Goal: Information Seeking & Learning: Learn about a topic

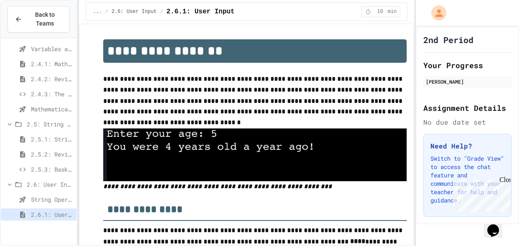
scroll to position [272, 0]
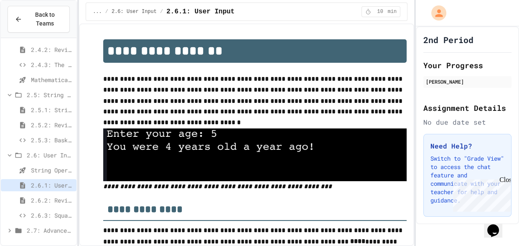
click at [61, 219] on div "2.6.3: Squares and Circles" at bounding box center [39, 215] width 76 height 12
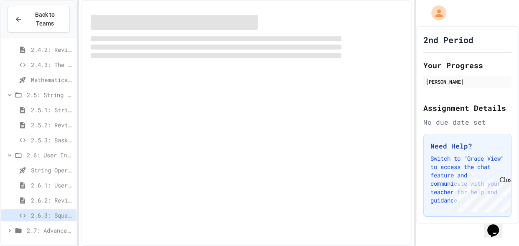
scroll to position [266, 0]
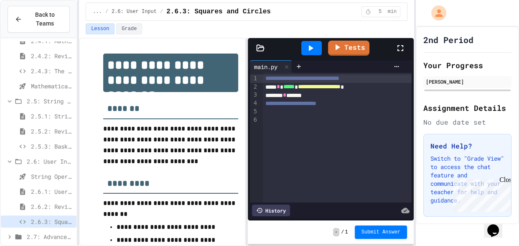
click at [41, 230] on div "2.7: Advanced Math" at bounding box center [39, 236] width 76 height 12
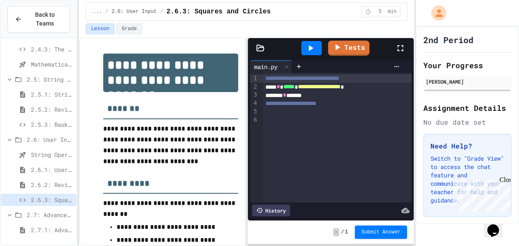
click at [48, 227] on span "2.7.1: Advanced Math" at bounding box center [52, 229] width 42 height 9
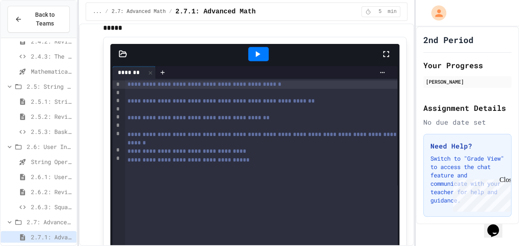
scroll to position [628, 0]
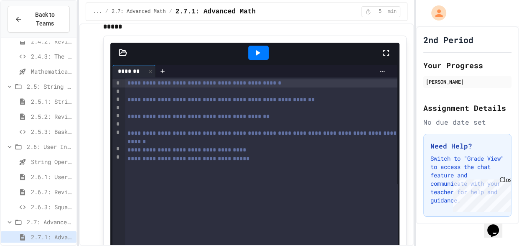
click at [145, 87] on div at bounding box center [261, 91] width 272 height 8
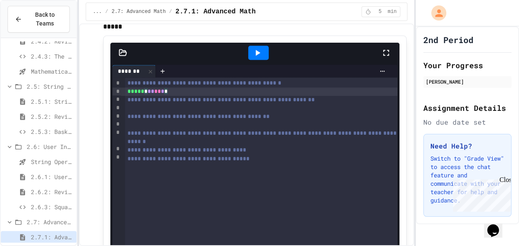
click at [136, 104] on div at bounding box center [261, 108] width 272 height 8
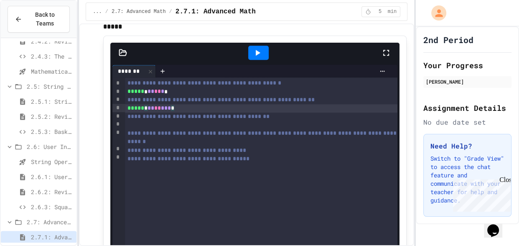
click at [138, 112] on div "**********" at bounding box center [261, 116] width 272 height 8
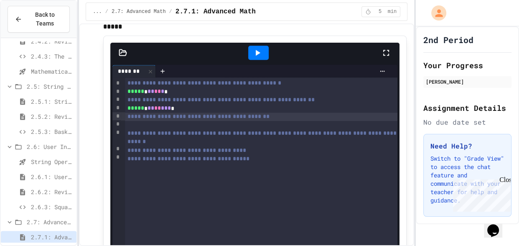
click at [132, 121] on div at bounding box center [261, 125] width 272 height 8
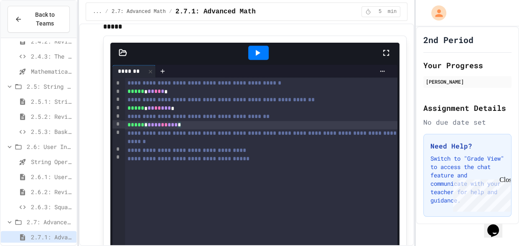
click at [171, 153] on div "**********" at bounding box center [261, 219] width 272 height 284
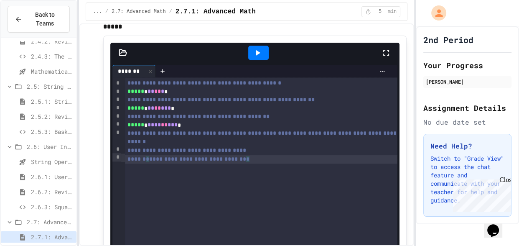
click at [285, 151] on div "**********" at bounding box center [261, 219] width 272 height 284
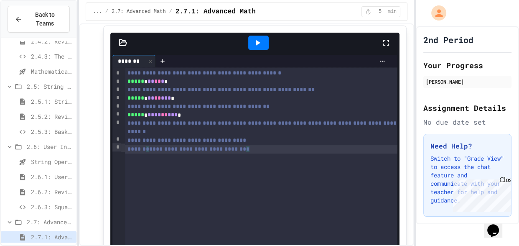
scroll to position [634, 0]
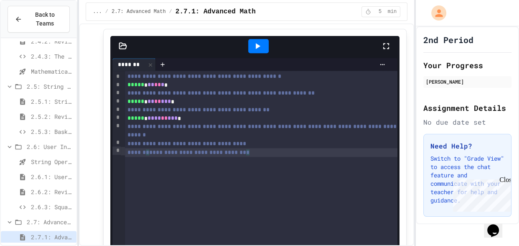
click at [261, 41] on icon at bounding box center [257, 46] width 10 height 10
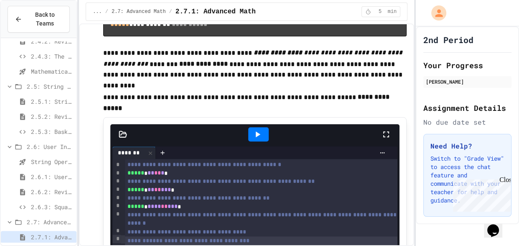
scroll to position [546, 0]
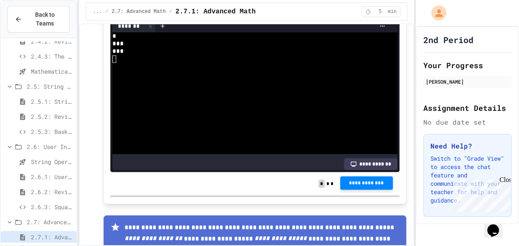
click at [366, 176] on button "**********" at bounding box center [366, 182] width 53 height 13
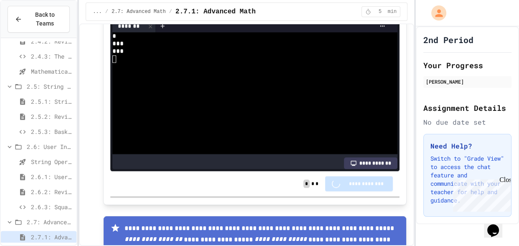
scroll to position [835, 0]
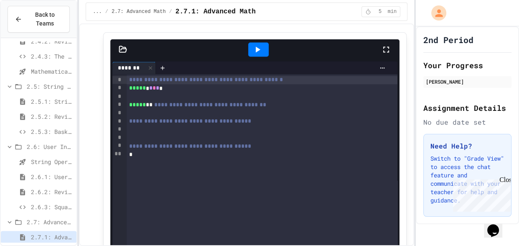
scroll to position [1355, 0]
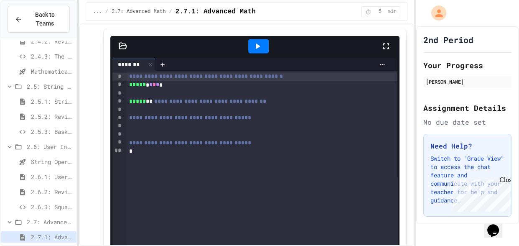
click at [258, 41] on icon at bounding box center [257, 46] width 10 height 10
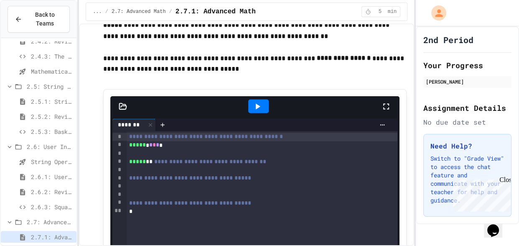
scroll to position [1297, 0]
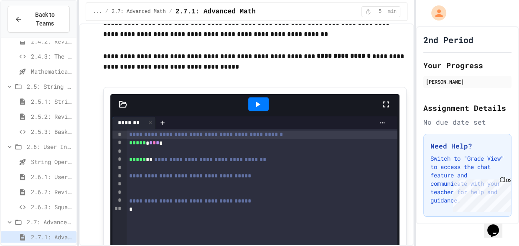
click at [147, 205] on div "*" at bounding box center [262, 209] width 271 height 8
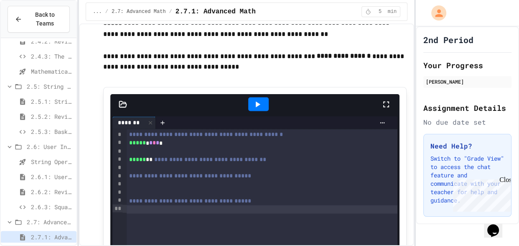
click at [261, 99] on icon at bounding box center [257, 104] width 10 height 10
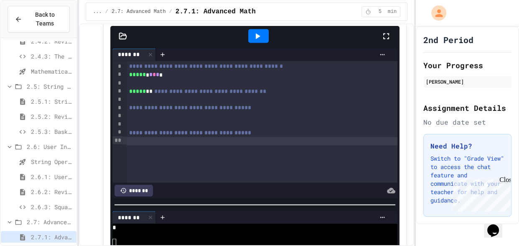
scroll to position [1363, 0]
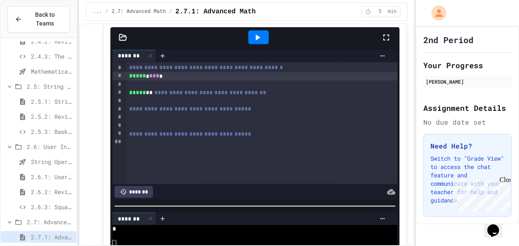
click at [158, 73] on span "*" at bounding box center [157, 76] width 3 height 6
click at [152, 73] on span "*" at bounding box center [153, 76] width 3 height 6
click at [206, 80] on div at bounding box center [262, 84] width 271 height 8
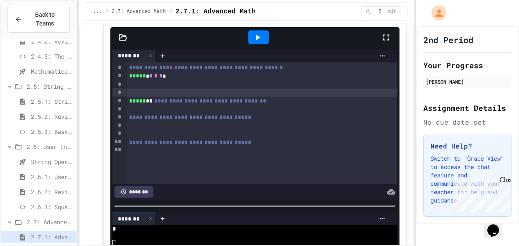
click at [129, 80] on div at bounding box center [262, 84] width 271 height 8
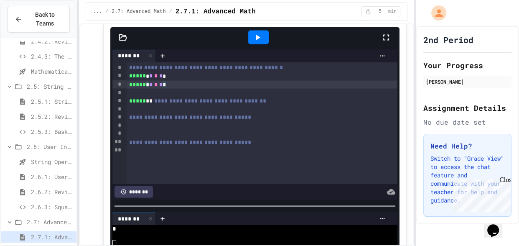
click at [152, 81] on span "*" at bounding box center [150, 84] width 3 height 6
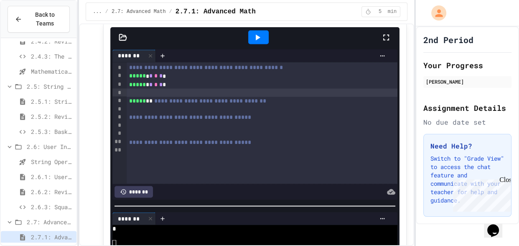
click at [173, 88] on div at bounding box center [262, 92] width 271 height 8
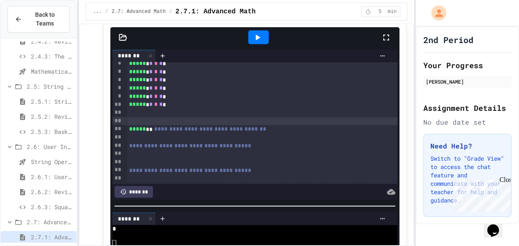
scroll to position [38, 0]
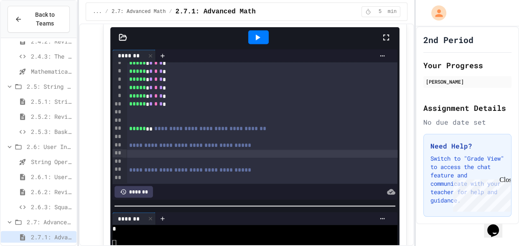
click at [143, 150] on div at bounding box center [262, 154] width 271 height 8
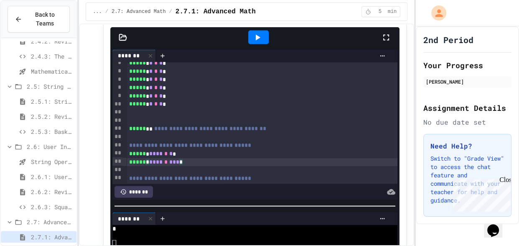
scroll to position [46, 0]
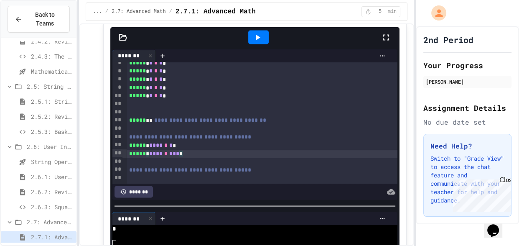
click at [142, 174] on div at bounding box center [262, 178] width 271 height 8
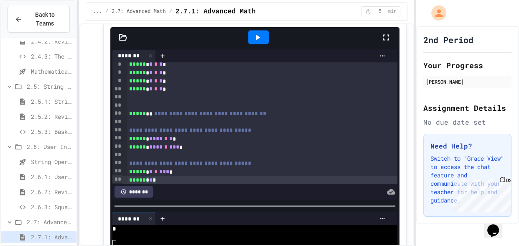
scroll to position [54, 0]
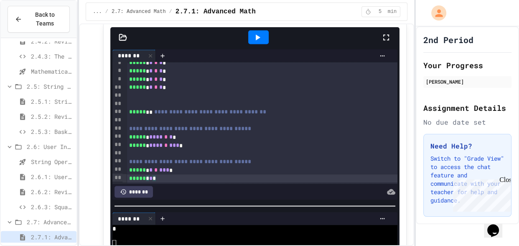
click at [253, 32] on icon at bounding box center [257, 37] width 10 height 10
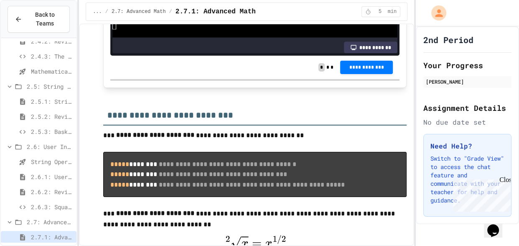
scroll to position [1670, 0]
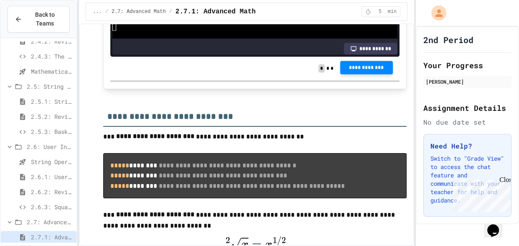
click at [350, 61] on button "**********" at bounding box center [366, 67] width 53 height 13
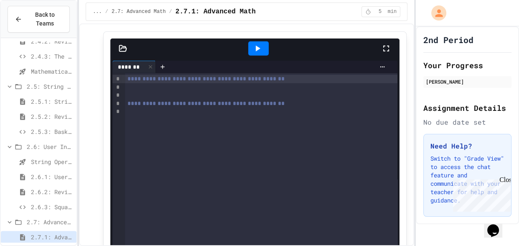
scroll to position [2042, 0]
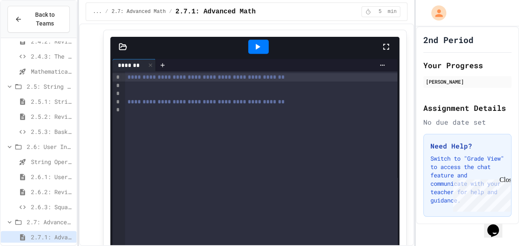
click at [134, 90] on div at bounding box center [261, 85] width 272 height 8
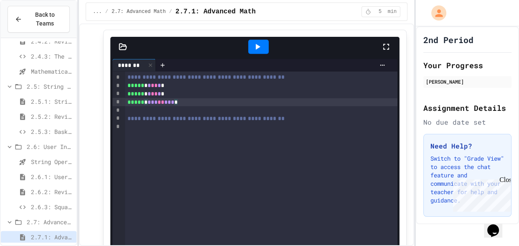
click at [133, 131] on div at bounding box center [261, 127] width 272 height 8
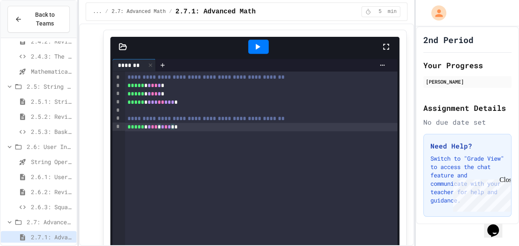
click at [185, 131] on div "***** * * ** * * * * * *" at bounding box center [261, 127] width 272 height 8
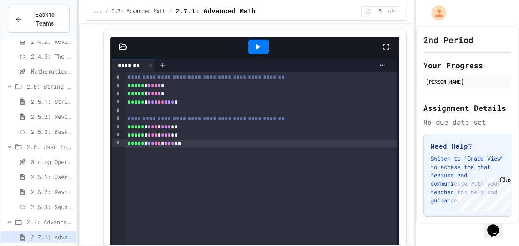
click at [198, 148] on div "***** * ** ** * * * * * *" at bounding box center [261, 143] width 272 height 8
click at [260, 52] on icon at bounding box center [257, 47] width 10 height 10
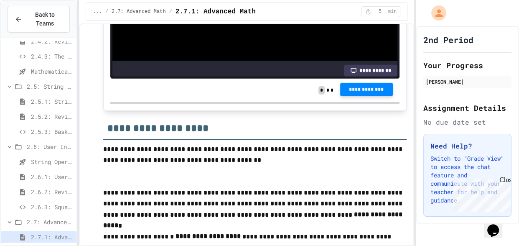
click at [365, 93] on span "**********" at bounding box center [367, 89] width 40 height 7
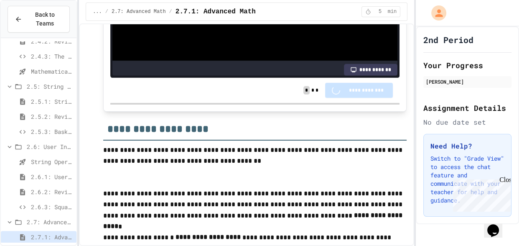
scroll to position [2336, 0]
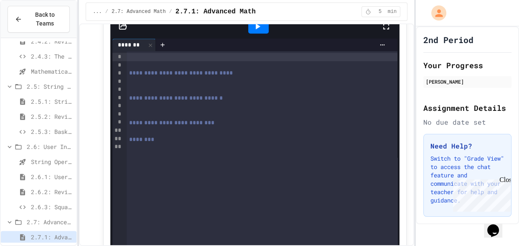
scroll to position [3570, 0]
click at [184, 61] on div at bounding box center [262, 57] width 271 height 8
click at [238, 61] on div "**********" at bounding box center [262, 57] width 271 height 8
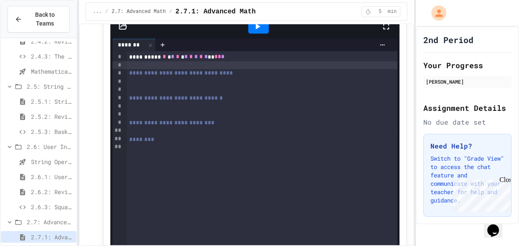
click at [186, 69] on div at bounding box center [262, 65] width 271 height 8
click at [202, 68] on div "**********" at bounding box center [262, 65] width 271 height 8
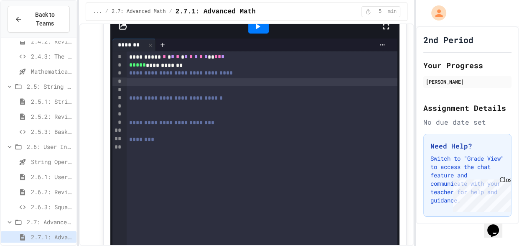
click at [166, 86] on div at bounding box center [262, 82] width 271 height 8
click at [210, 86] on div "******** * * * * * * * ** * *" at bounding box center [262, 82] width 271 height 8
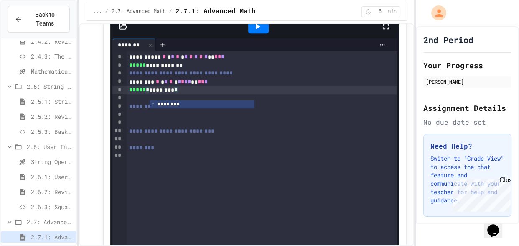
click at [140, 102] on div at bounding box center [262, 98] width 271 height 8
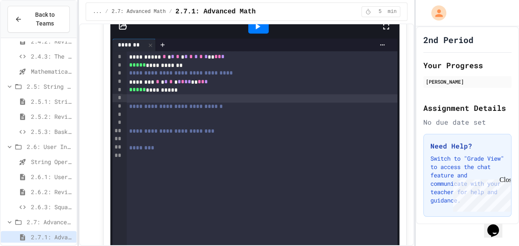
click at [133, 119] on div at bounding box center [262, 115] width 271 height 8
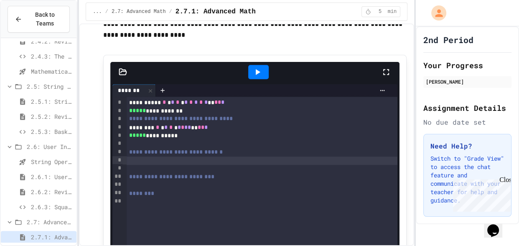
scroll to position [3525, 0]
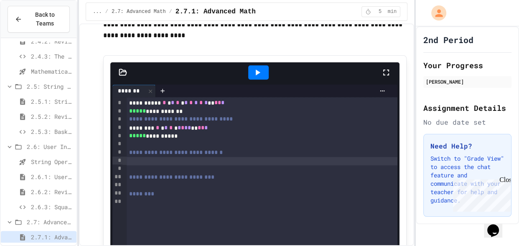
click at [259, 77] on icon at bounding box center [257, 72] width 10 height 10
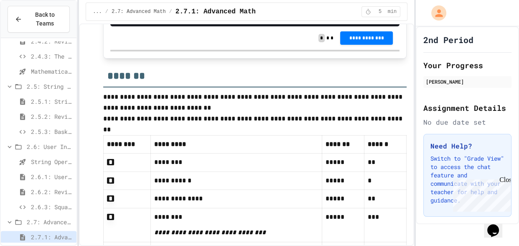
scroll to position [3904, 0]
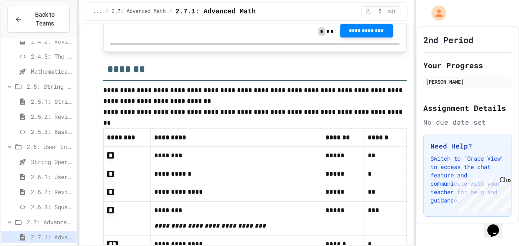
click at [383, 37] on button "**********" at bounding box center [366, 30] width 53 height 13
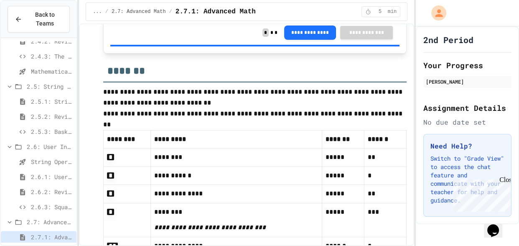
scroll to position [3903, 0]
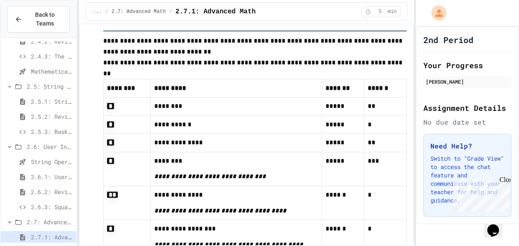
scroll to position [332, 0]
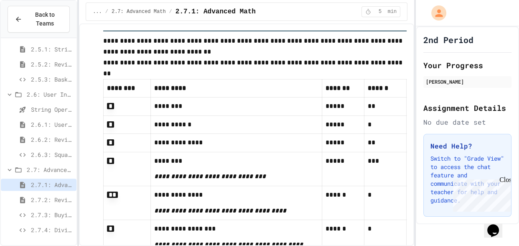
click at [61, 196] on span "2.7.2: Review - Advanced Math" at bounding box center [52, 199] width 42 height 9
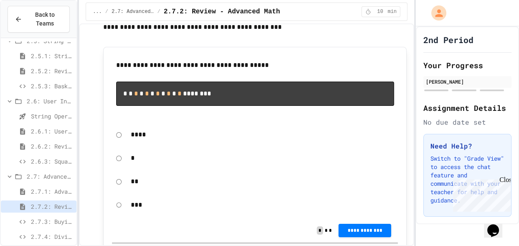
scroll to position [52, 0]
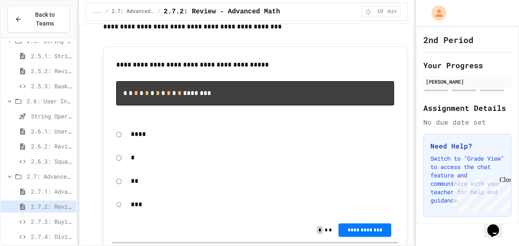
drag, startPoint x: 139, startPoint y: 92, endPoint x: 157, endPoint y: 95, distance: 18.6
click at [157, 95] on code "* * * * * * * * * * * ********" at bounding box center [167, 93] width 88 height 6
click at [28, 221] on div "2.7.3: Buying Basketballs" at bounding box center [39, 221] width 76 height 12
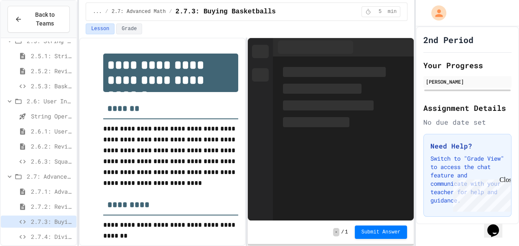
click at [23, 224] on icon at bounding box center [23, 222] width 10 height 8
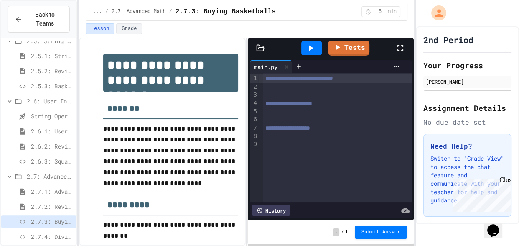
click at [42, 235] on span "2.7.4: Dividing a Number" at bounding box center [52, 236] width 42 height 9
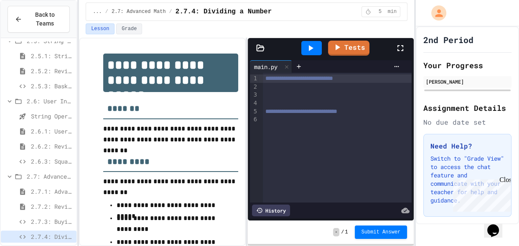
click at [52, 203] on span "2.7.2: Review - Advanced Math" at bounding box center [52, 206] width 42 height 9
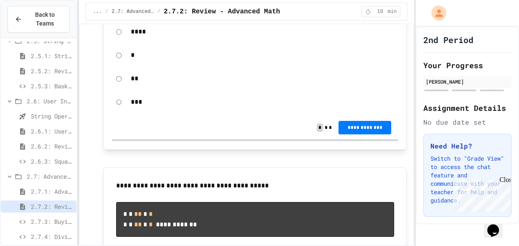
scroll to position [155, 0]
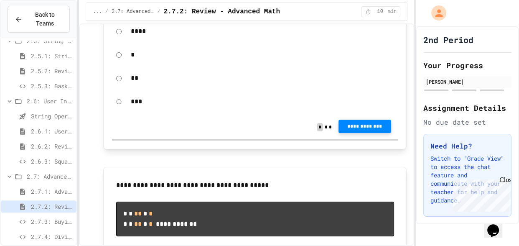
click at [356, 132] on button "**********" at bounding box center [364, 125] width 53 height 13
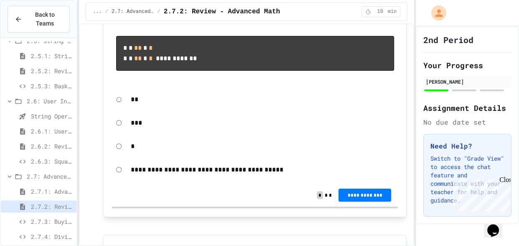
scroll to position [337, 0]
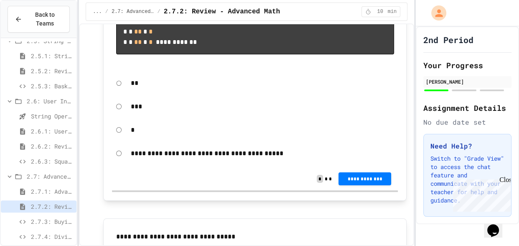
click at [129, 139] on div "*" at bounding box center [262, 129] width 271 height 19
click at [114, 139] on div "*" at bounding box center [255, 129] width 286 height 19
click at [366, 185] on button "**********" at bounding box center [364, 177] width 53 height 13
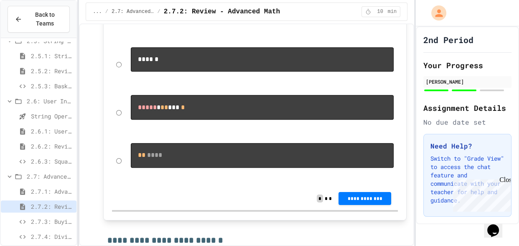
scroll to position [594, 0]
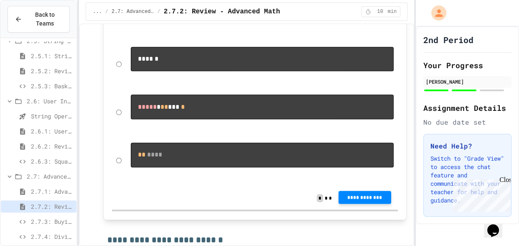
click at [346, 200] on span "**********" at bounding box center [365, 197] width 40 height 7
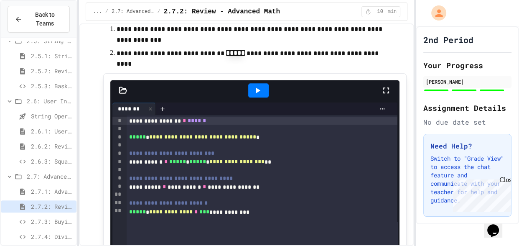
scroll to position [332, 0]
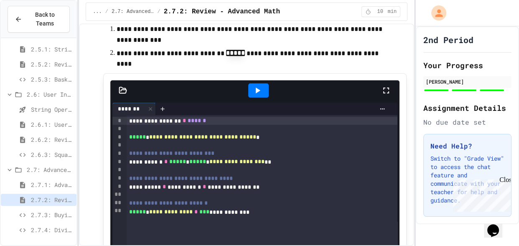
click at [51, 215] on span "2.7.3: Buying Basketballs" at bounding box center [52, 214] width 42 height 9
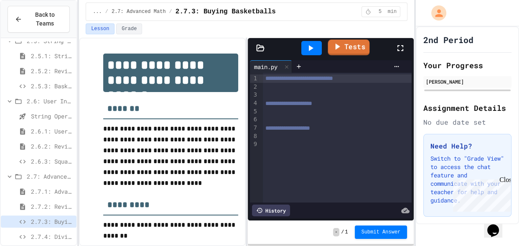
click at [361, 47] on link "Tests" at bounding box center [348, 47] width 42 height 16
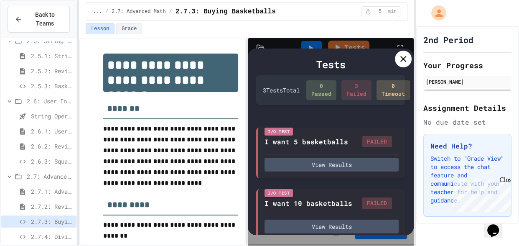
click at [310, 86] on div "0 Passed" at bounding box center [321, 90] width 30 height 20
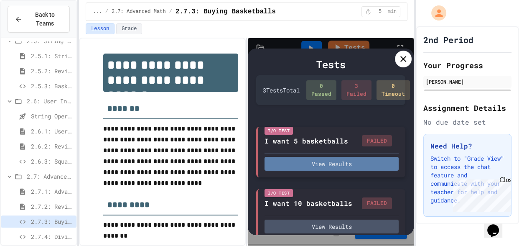
click at [327, 165] on button "View Results" at bounding box center [331, 164] width 134 height 14
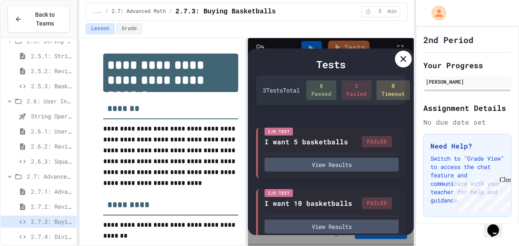
click at [411, 57] on div "Tests 3 Test s Total 0 Passed 3 Failed 0 Timeout I/O Test I want 5 basketballs …" at bounding box center [331, 141] width 166 height 186
click at [404, 58] on icon at bounding box center [403, 59] width 10 height 10
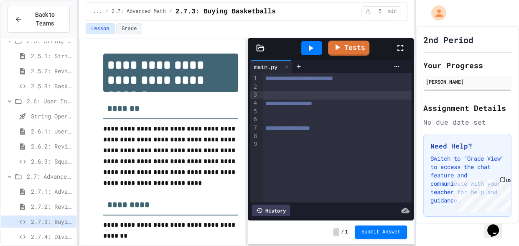
click at [322, 91] on div at bounding box center [337, 95] width 149 height 8
click at [311, 88] on div at bounding box center [337, 87] width 149 height 8
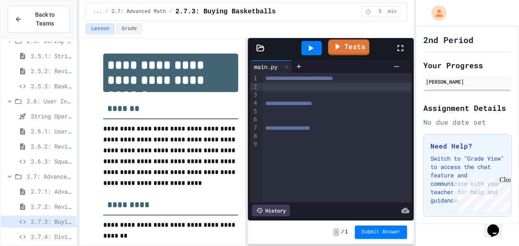
click at [342, 45] on icon at bounding box center [337, 46] width 10 height 10
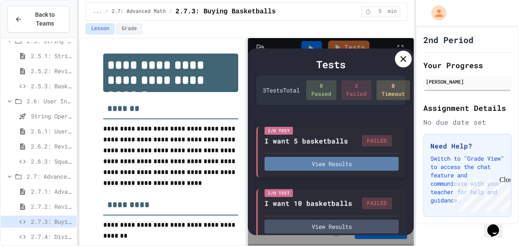
scroll to position [97, 0]
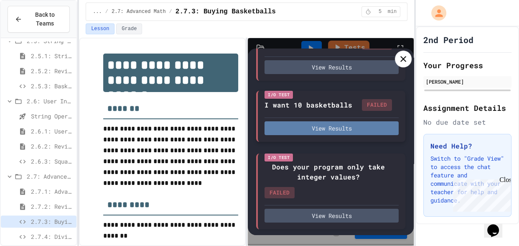
click at [314, 127] on button "View Results" at bounding box center [331, 128] width 134 height 14
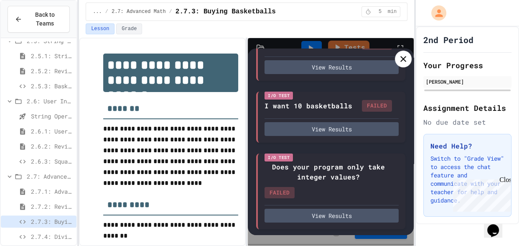
click at [405, 61] on icon at bounding box center [403, 59] width 6 height 6
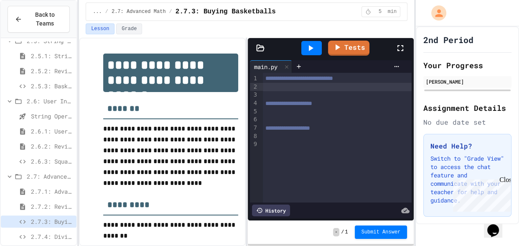
click at [405, 61] on div "main.py" at bounding box center [331, 66] width 162 height 13
click at [48, 208] on span "2.7.2: Review - Advanced Math" at bounding box center [52, 206] width 42 height 9
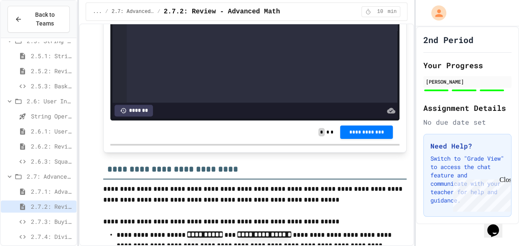
scroll to position [1234, 0]
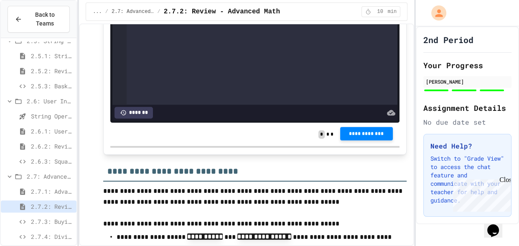
click at [352, 137] on span "**********" at bounding box center [367, 133] width 40 height 7
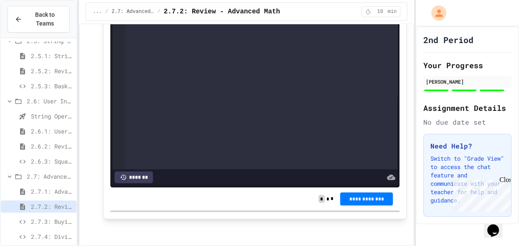
scroll to position [1710, 0]
click at [355, 203] on button "**********" at bounding box center [366, 197] width 53 height 13
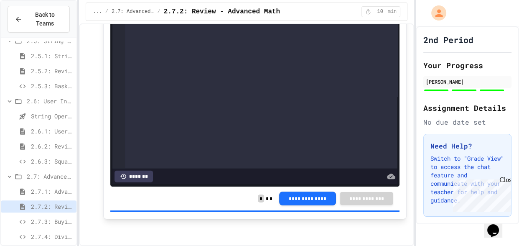
click at [44, 217] on span "2.7.3: Buying Basketballs" at bounding box center [52, 221] width 42 height 9
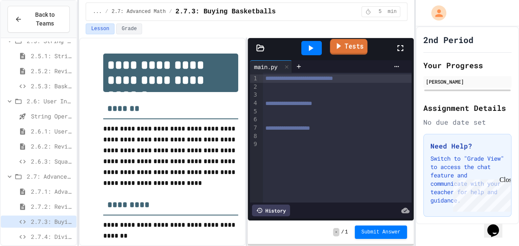
click at [362, 53] on link "Tests" at bounding box center [348, 47] width 38 height 16
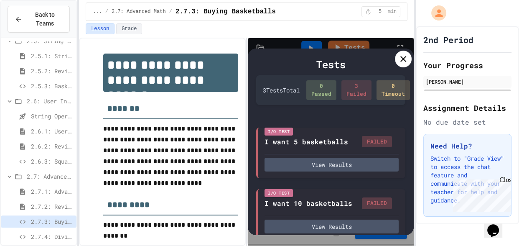
click at [316, 84] on div "0 Passed" at bounding box center [321, 90] width 30 height 20
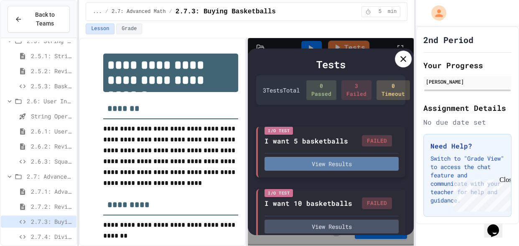
click at [319, 160] on button "View Results" at bounding box center [331, 164] width 134 height 14
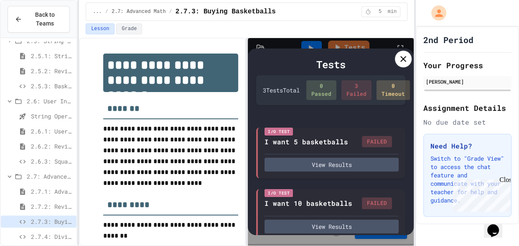
click at [403, 60] on icon at bounding box center [403, 59] width 10 height 10
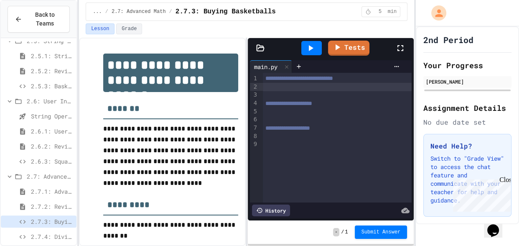
click at [343, 89] on div at bounding box center [337, 87] width 149 height 8
click at [351, 39] on div "Tests" at bounding box center [334, 48] width 122 height 23
click at [350, 43] on link "Tests" at bounding box center [348, 47] width 38 height 16
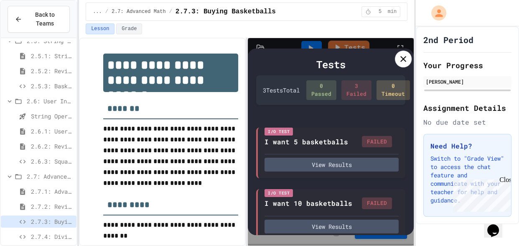
click at [400, 57] on icon at bounding box center [403, 59] width 10 height 10
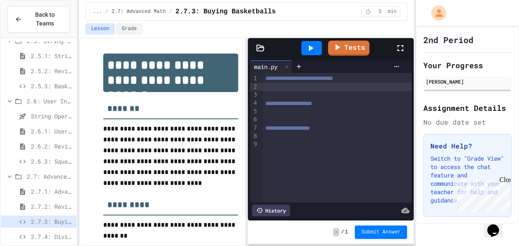
click at [360, 84] on div at bounding box center [337, 87] width 149 height 8
click at [279, 214] on div "History" at bounding box center [271, 210] width 38 height 12
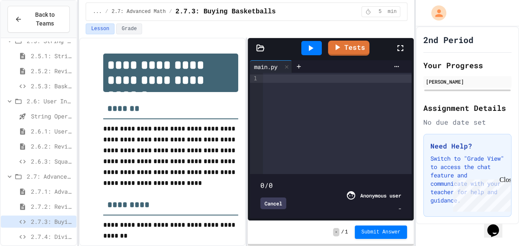
type input "*"
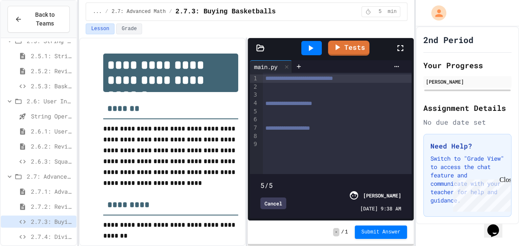
click at [279, 205] on div "Cancel" at bounding box center [273, 203] width 26 height 12
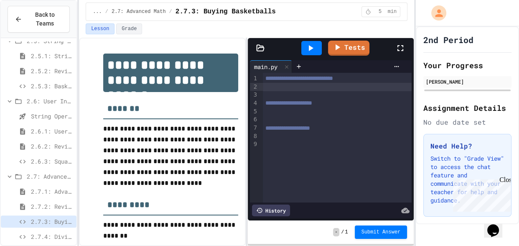
click at [406, 210] on icon at bounding box center [405, 209] width 8 height 5
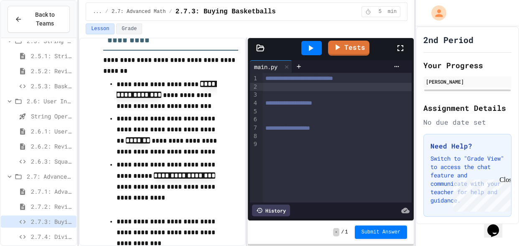
scroll to position [162, 0]
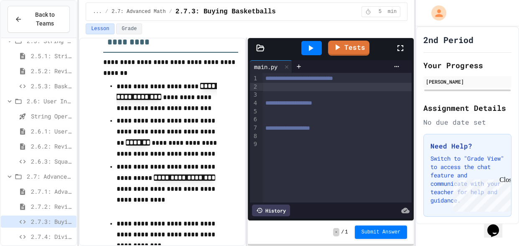
click at [297, 88] on div at bounding box center [337, 87] width 149 height 8
click at [64, 202] on span "2.7.2: Review - Advanced Math" at bounding box center [52, 206] width 42 height 9
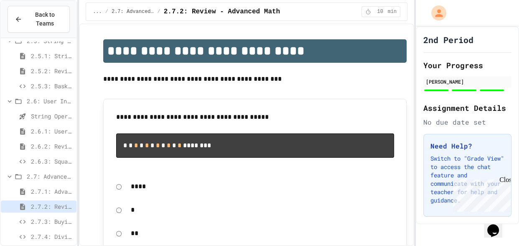
click at [58, 193] on span "2.7.1: Advanced Math" at bounding box center [52, 191] width 42 height 9
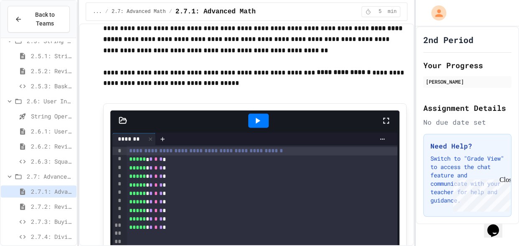
scroll to position [1281, 0]
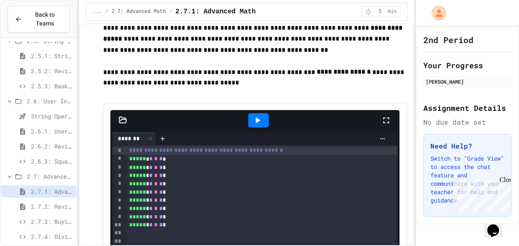
click at [283, 163] on div "***** * * * * *" at bounding box center [262, 167] width 271 height 8
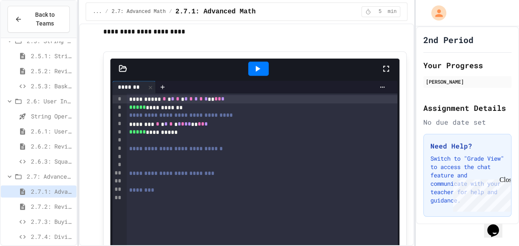
scroll to position [3529, 0]
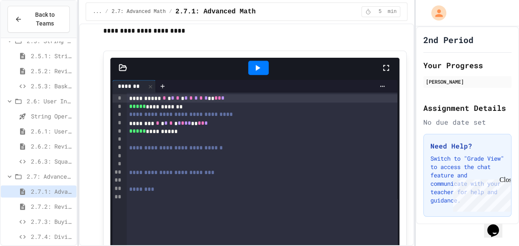
click at [50, 207] on span "2.7.2: Review - Advanced Math" at bounding box center [52, 206] width 42 height 9
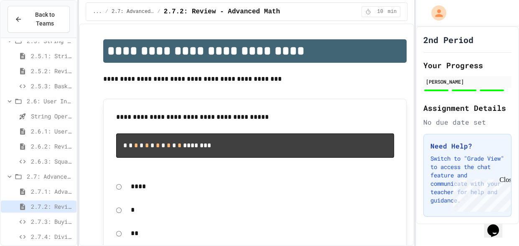
click at [54, 223] on span "2.7.3: Buying Basketballs" at bounding box center [52, 221] width 42 height 9
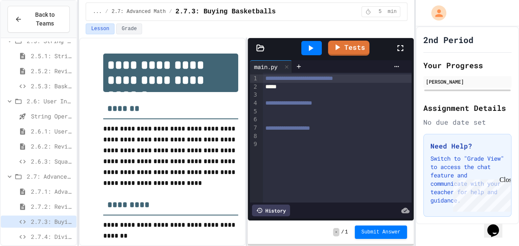
click at [61, 148] on span "2.6.2: Review - User Input" at bounding box center [52, 146] width 42 height 9
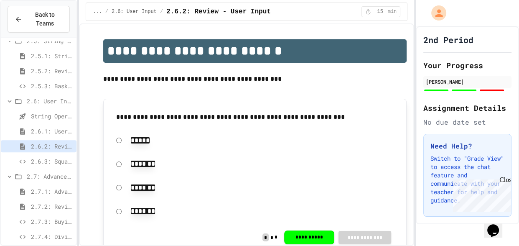
click at [63, 160] on span "2.6.3: Squares and Circles" at bounding box center [52, 161] width 42 height 9
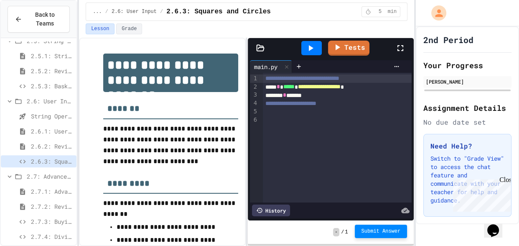
click at [388, 228] on button "Submit Answer" at bounding box center [381, 230] width 53 height 13
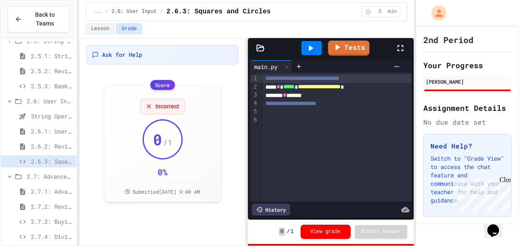
scroll to position [332, 0]
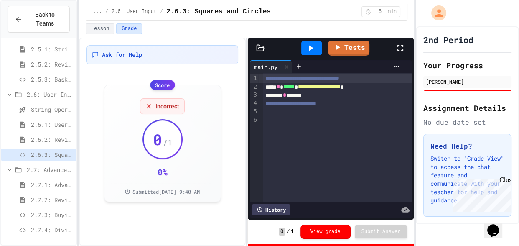
click at [61, 202] on span "2.7.2: Review - Advanced Math" at bounding box center [52, 199] width 42 height 9
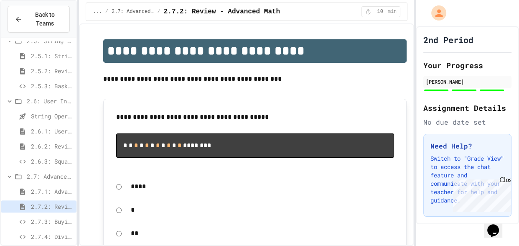
click at [61, 220] on span "2.7.3: Buying Basketballs" at bounding box center [52, 221] width 42 height 9
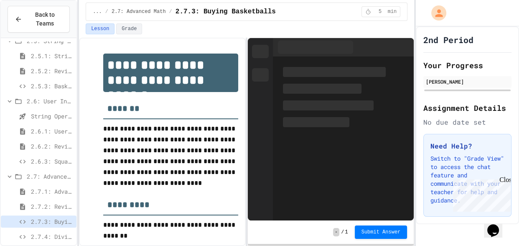
scroll to position [330, 0]
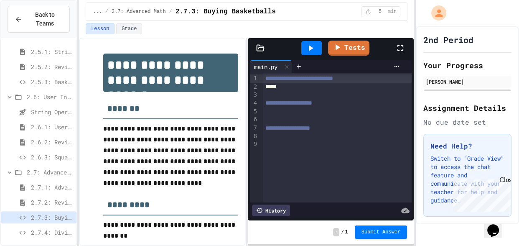
click at [300, 87] on div "*****" at bounding box center [337, 87] width 149 height 8
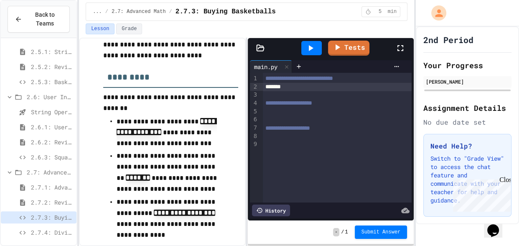
scroll to position [129, 0]
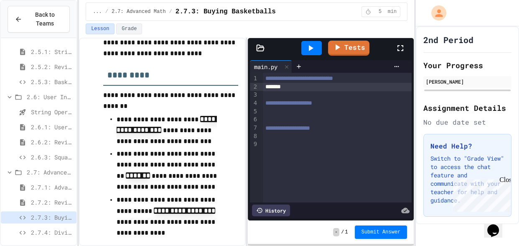
click at [306, 86] on div "*******" at bounding box center [337, 87] width 149 height 8
click at [351, 103] on div "**********" at bounding box center [337, 103] width 149 height 8
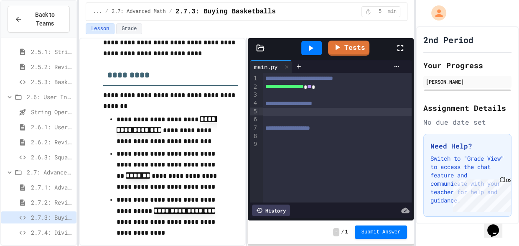
click at [306, 114] on div at bounding box center [337, 112] width 149 height 8
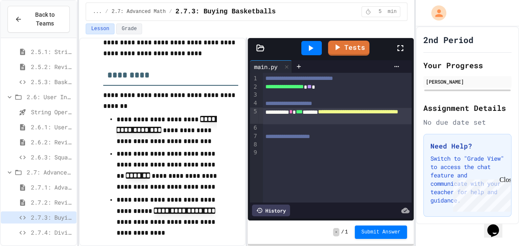
click at [364, 120] on div "**********" at bounding box center [337, 116] width 149 height 16
click at [340, 110] on div "**********" at bounding box center [337, 116] width 149 height 16
click at [365, 120] on div "**********" at bounding box center [337, 116] width 149 height 16
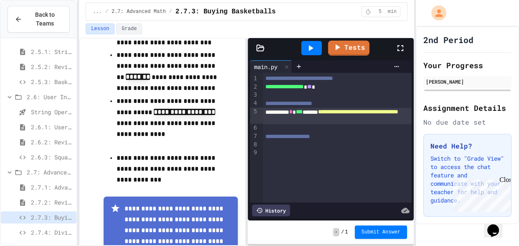
scroll to position [230, 0]
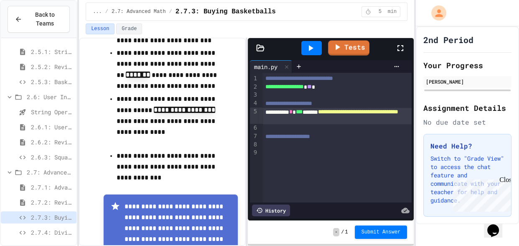
click at [309, 47] on icon at bounding box center [311, 48] width 5 height 6
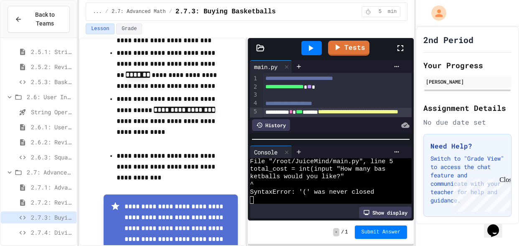
click at [369, 102] on div "**********" at bounding box center [337, 103] width 149 height 8
click at [375, 110] on span "**********" at bounding box center [358, 112] width 80 height 6
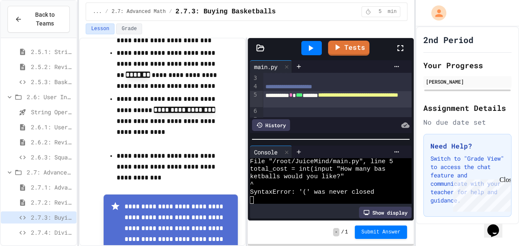
scroll to position [17, 0]
click at [363, 104] on div "**********" at bounding box center [337, 99] width 149 height 16
click at [313, 41] on div at bounding box center [311, 48] width 20 height 14
click at [366, 101] on div "**********" at bounding box center [337, 99] width 149 height 16
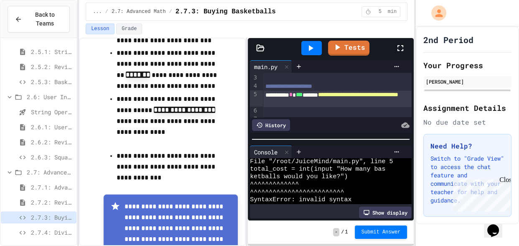
click at [341, 94] on div "**********" at bounding box center [337, 99] width 149 height 16
click at [314, 49] on icon at bounding box center [310, 48] width 10 height 10
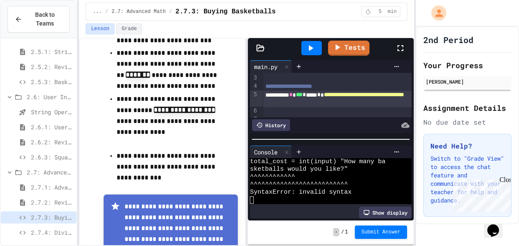
scroll to position [8, 0]
click at [291, 150] on div at bounding box center [286, 152] width 10 height 12
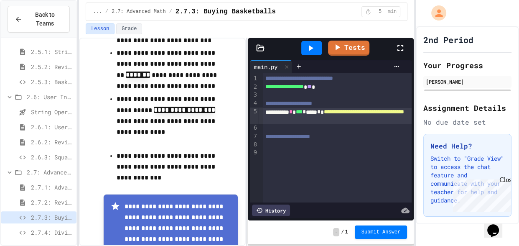
scroll to position [0, 0]
click at [320, 111] on span "*" at bounding box center [318, 112] width 3 height 6
click at [67, 183] on span "2.7.1: Advanced Math" at bounding box center [52, 186] width 42 height 9
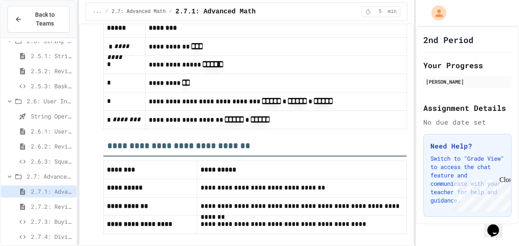
scroll to position [4280, 0]
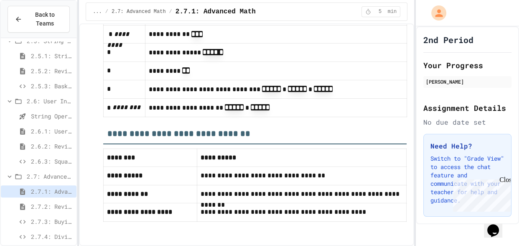
click at [57, 217] on span "2.7.3: Buying Basketballs" at bounding box center [52, 221] width 42 height 9
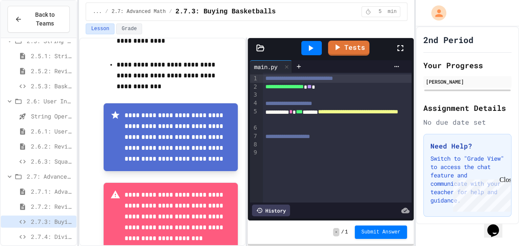
scroll to position [321, 0]
